Goal: Navigation & Orientation: Find specific page/section

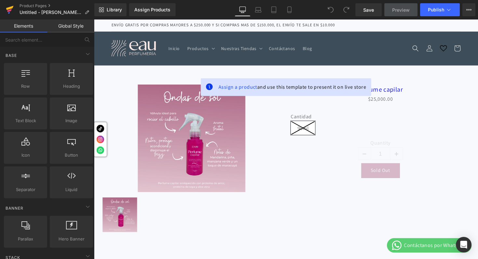
click at [9, 8] on icon at bounding box center [9, 8] width 7 height 4
